Goal: Find specific page/section: Find specific page/section

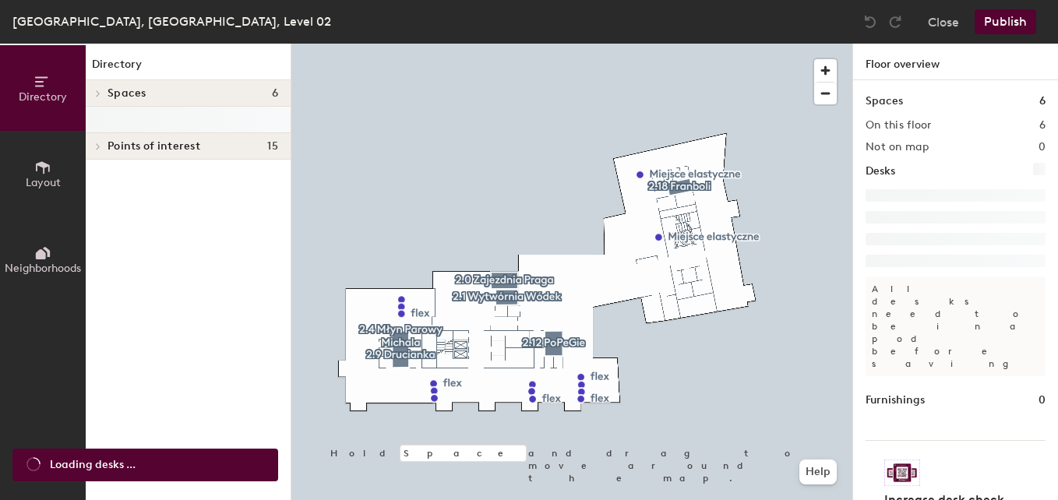
click at [100, 93] on icon at bounding box center [98, 94] width 6 height 8
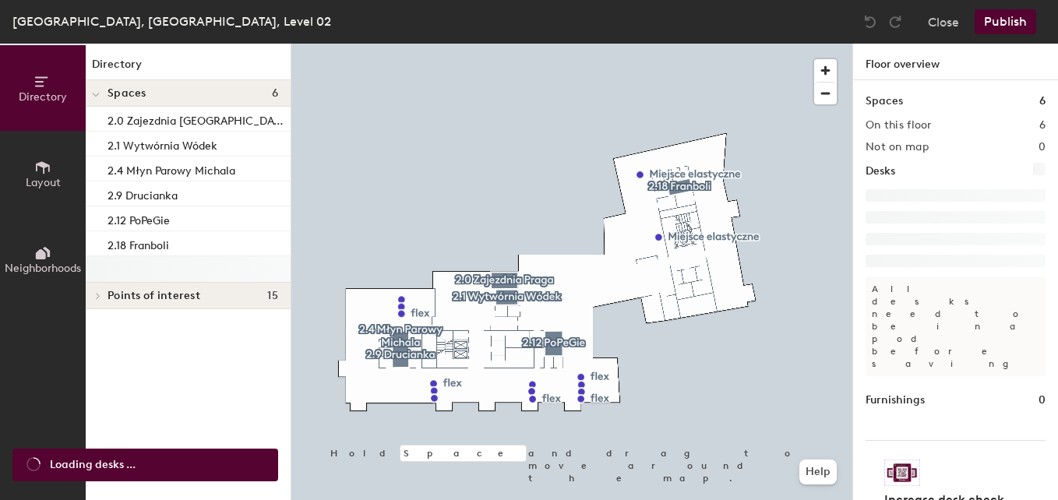
click at [101, 299] on span at bounding box center [96, 296] width 13 height 8
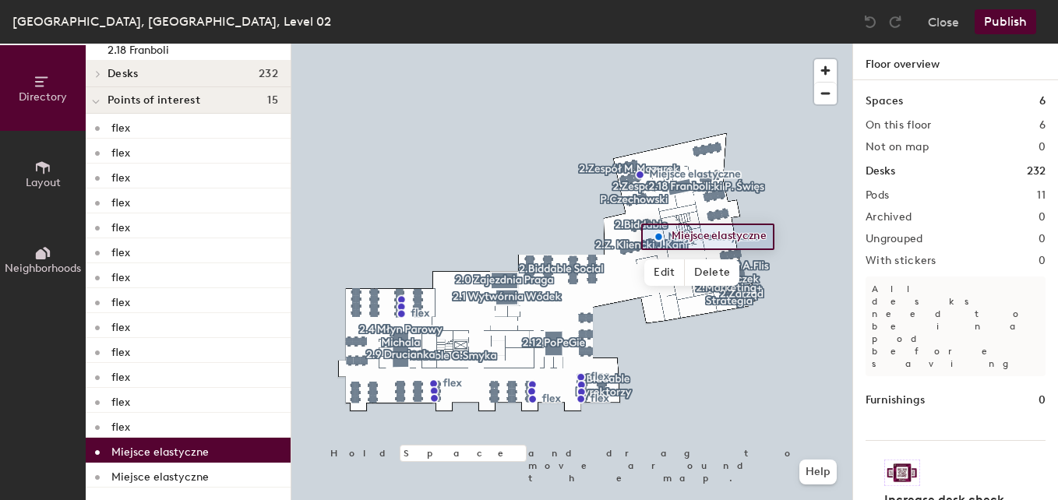
click at [152, 448] on p "Miejsce elastyczne" at bounding box center [159, 450] width 97 height 18
click at [34, 169] on button "Layout" at bounding box center [43, 174] width 86 height 86
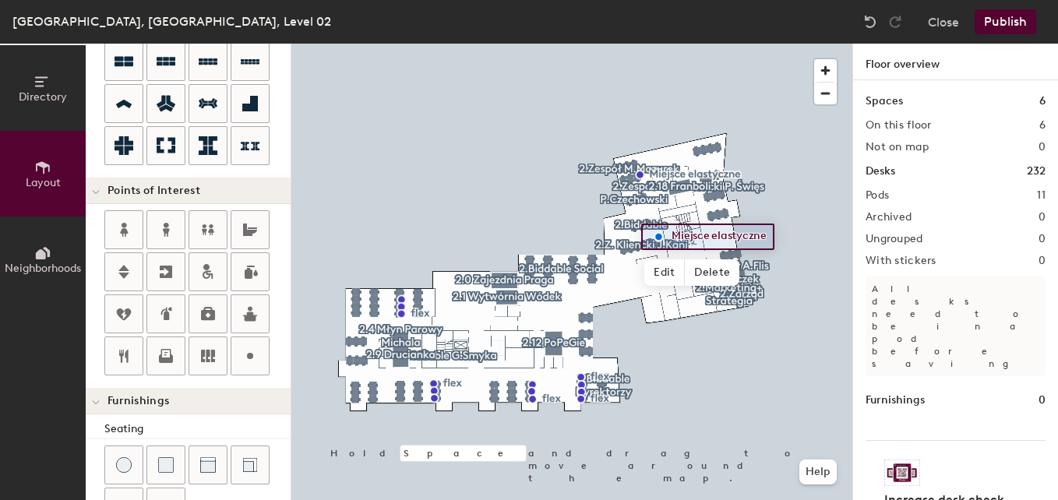
click at [36, 104] on button "Directory" at bounding box center [43, 88] width 86 height 86
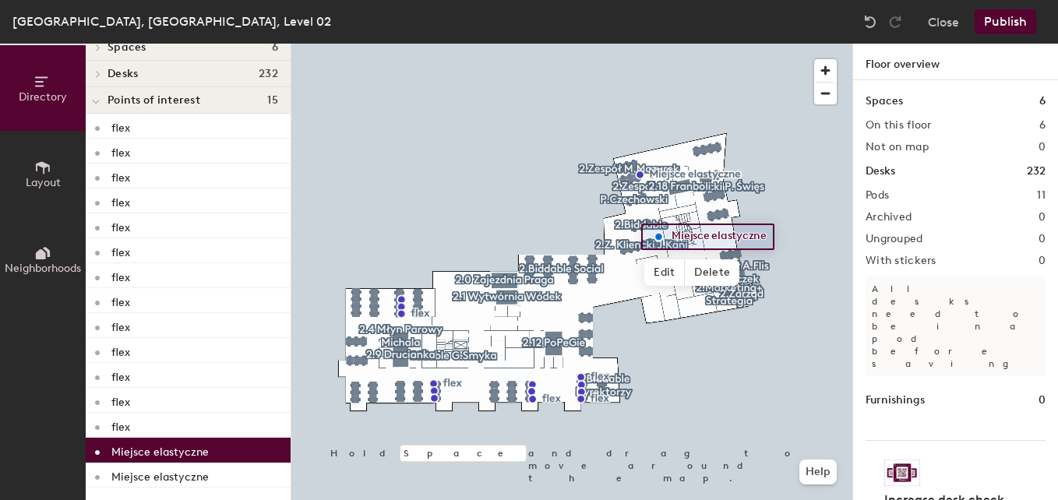
scroll to position [0, 0]
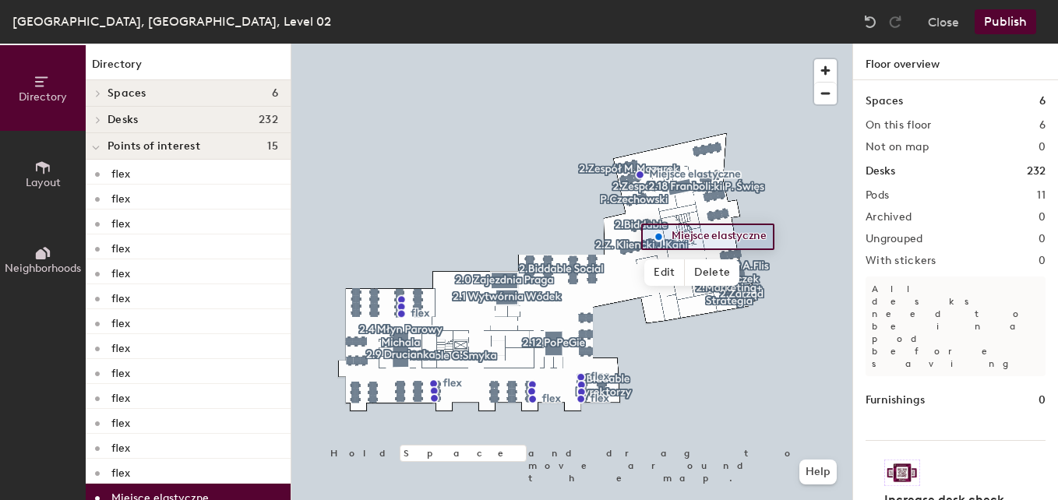
click at [138, 92] on span "Spaces" at bounding box center [127, 93] width 39 height 12
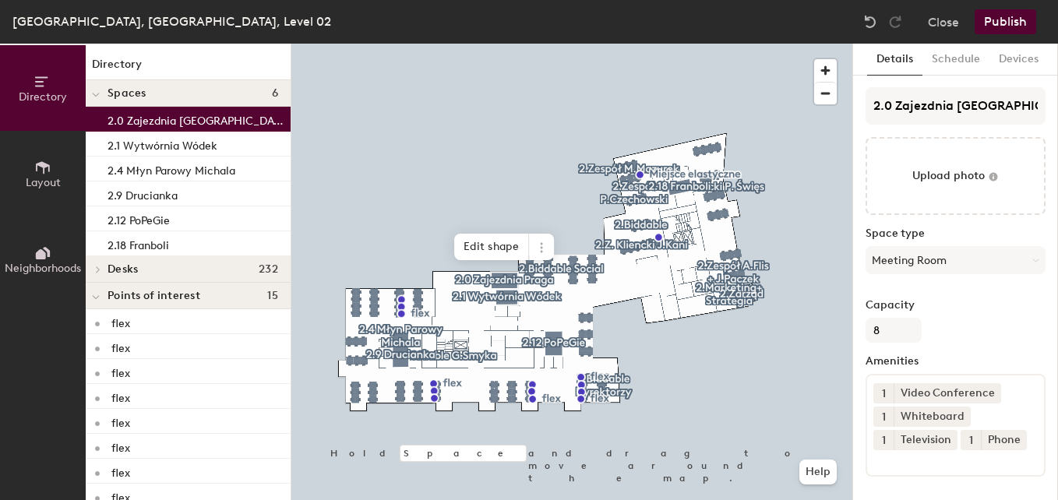
click at [138, 115] on p "2.0 Zajezdnia [GEOGRAPHIC_DATA]" at bounding box center [198, 119] width 180 height 18
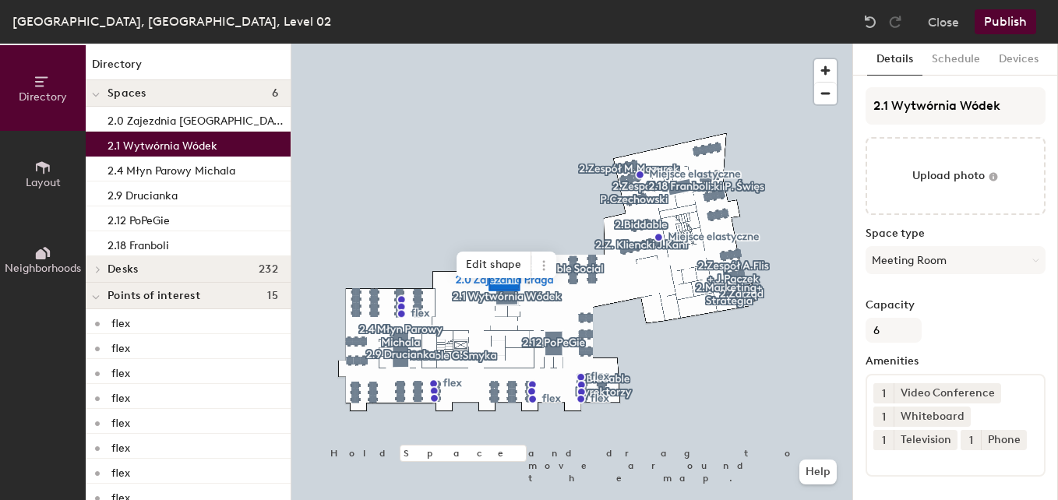
click at [137, 144] on p "2.1 Wytwórnia Wódek" at bounding box center [163, 144] width 110 height 18
click at [100, 264] on div at bounding box center [96, 269] width 20 height 26
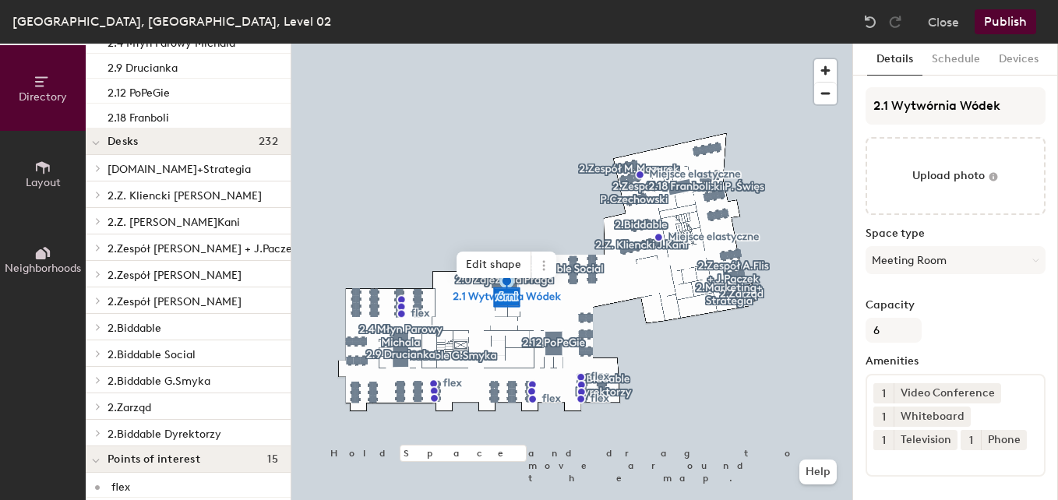
scroll to position [129, 0]
click at [136, 225] on span "2.Z. [PERSON_NAME]Kani" at bounding box center [174, 221] width 132 height 13
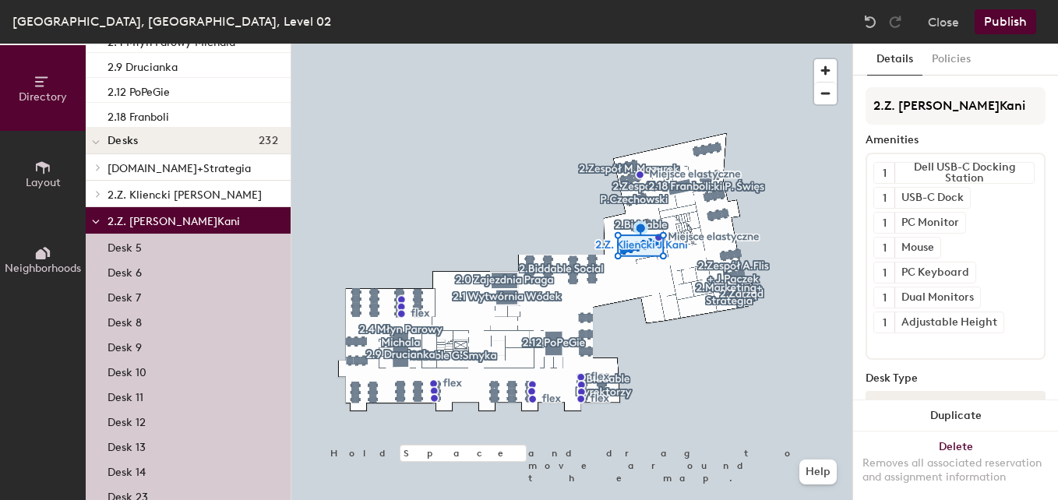
click at [118, 226] on span "2.Z. [PERSON_NAME]Kani" at bounding box center [174, 221] width 132 height 13
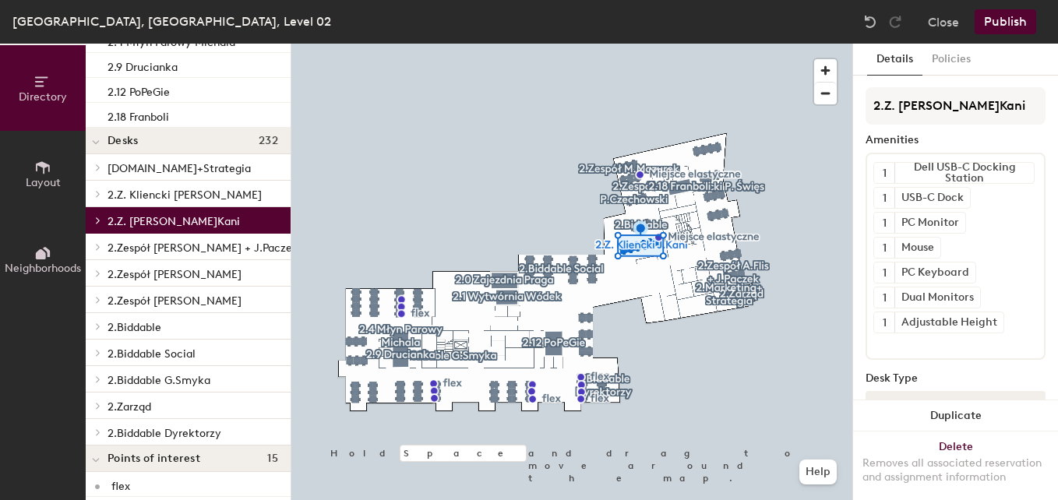
click at [189, 250] on span "2.Zespół [PERSON_NAME] + J.Paczek" at bounding box center [203, 248] width 191 height 13
